Goal: Find specific page/section: Find specific page/section

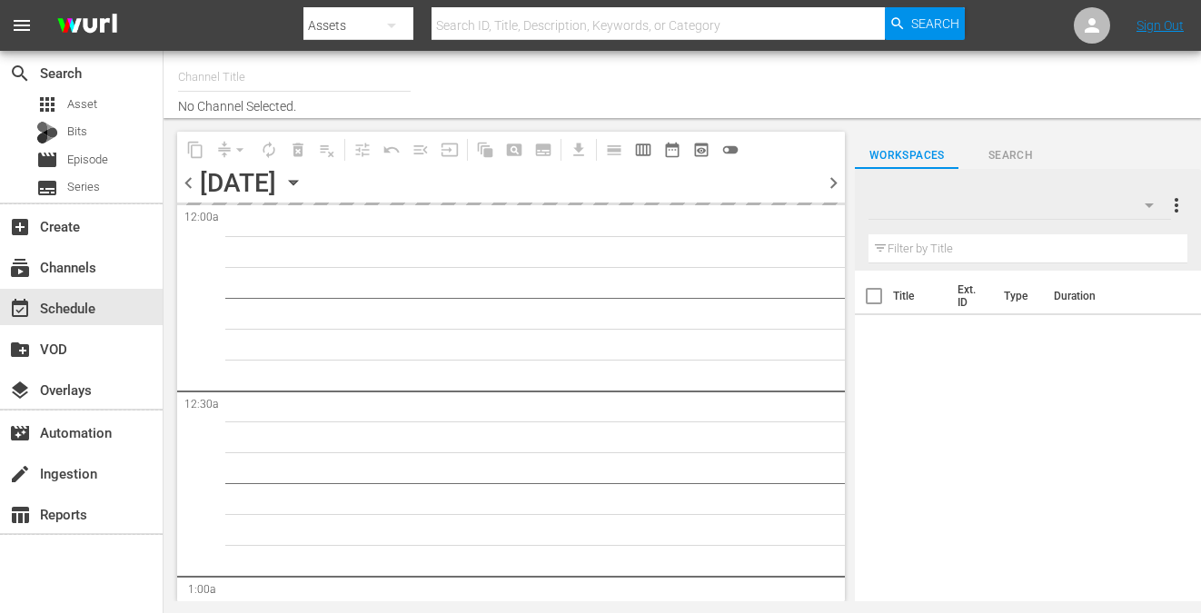
type input "Nosey (319)"
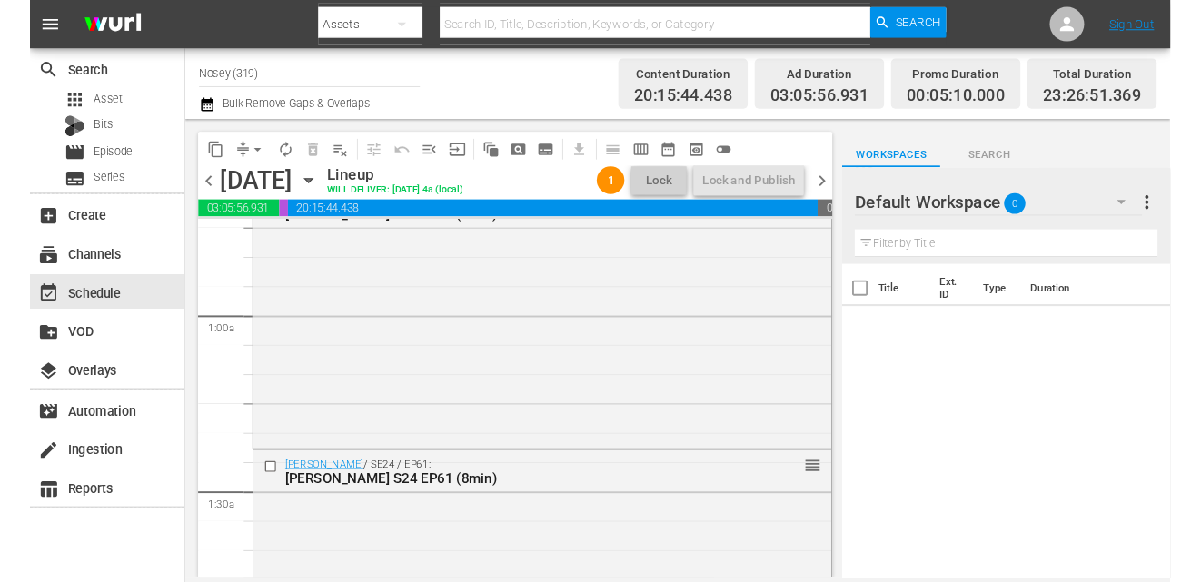
scroll to position [191, 0]
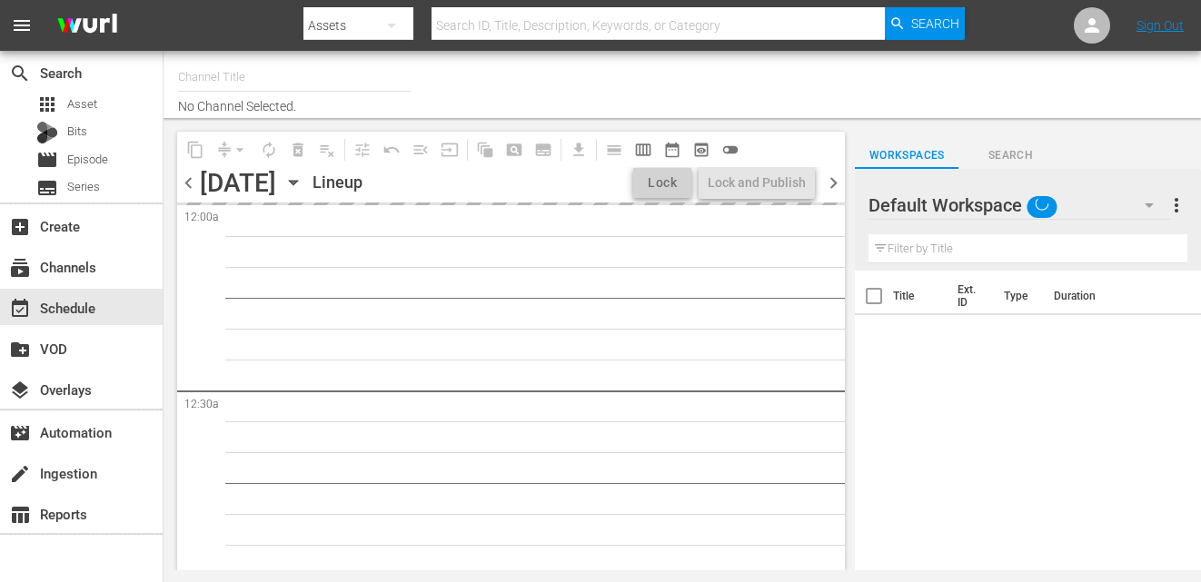
type input "Nosey (319)"
